Goal: Book appointment/travel/reservation

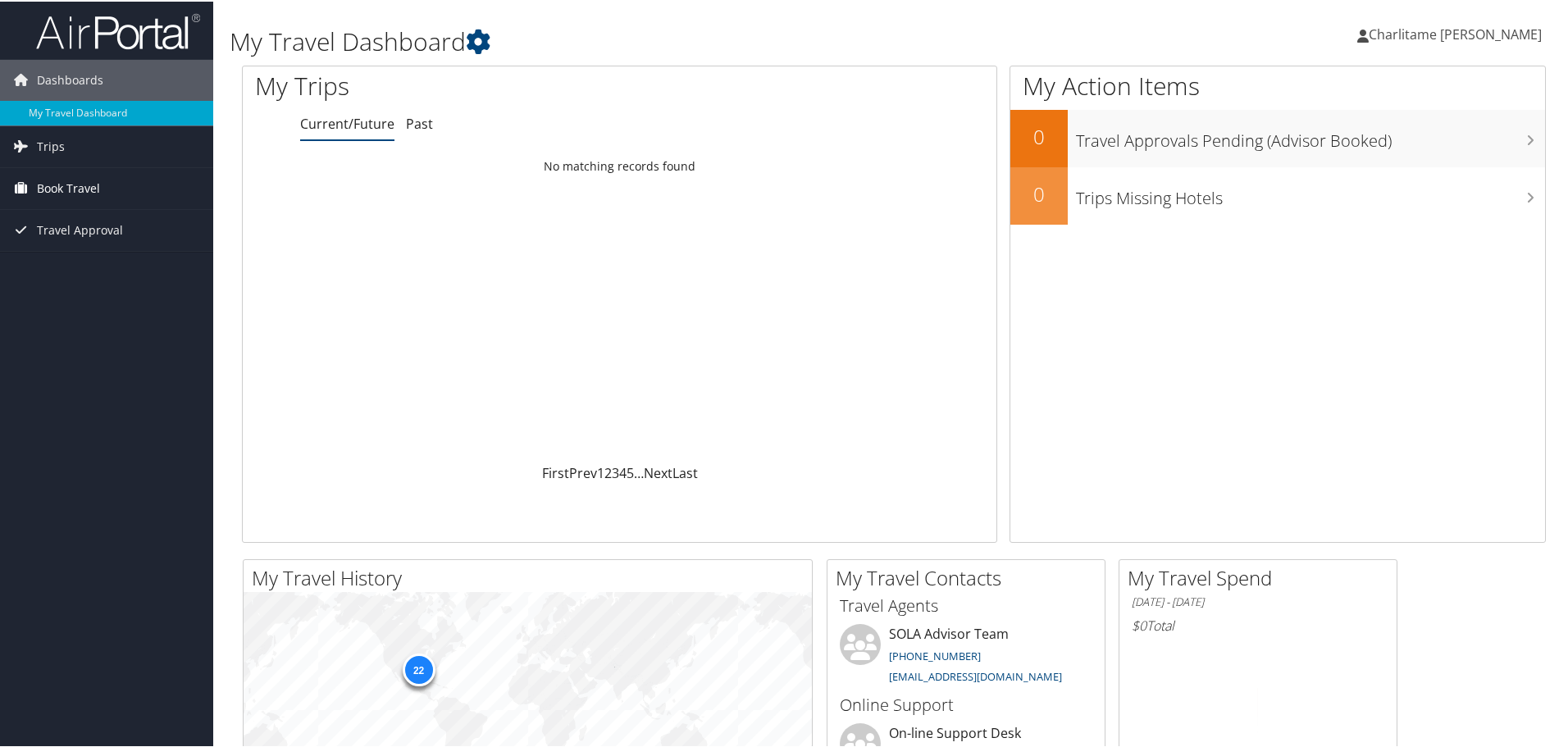
click at [54, 193] on span "Book Travel" at bounding box center [68, 187] width 63 height 41
click at [58, 242] on link "Book/Manage Online Trips" at bounding box center [106, 244] width 213 height 25
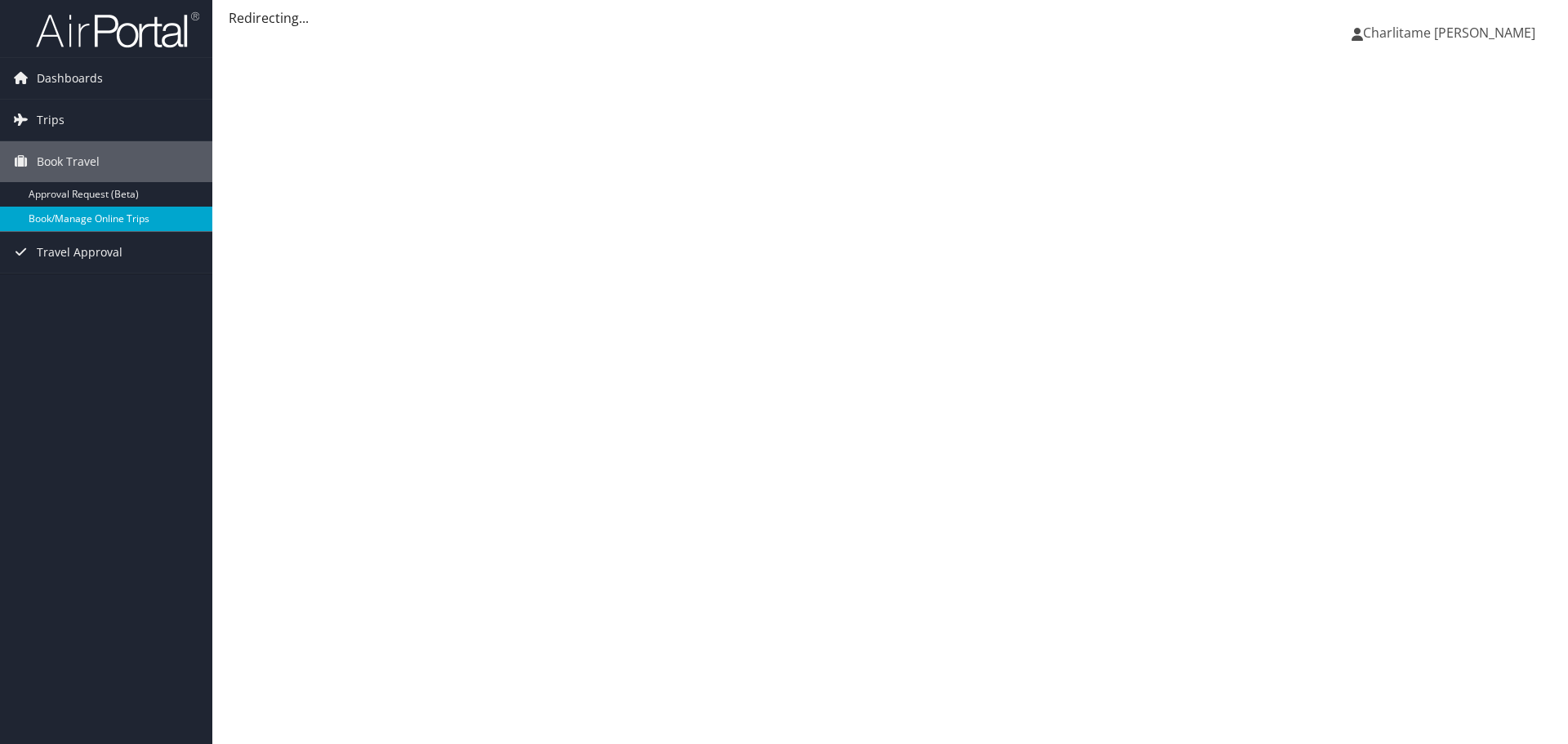
click at [91, 216] on link "Book/Manage Online Trips" at bounding box center [106, 219] width 212 height 25
